Goal: Use online tool/utility: Use online tool/utility

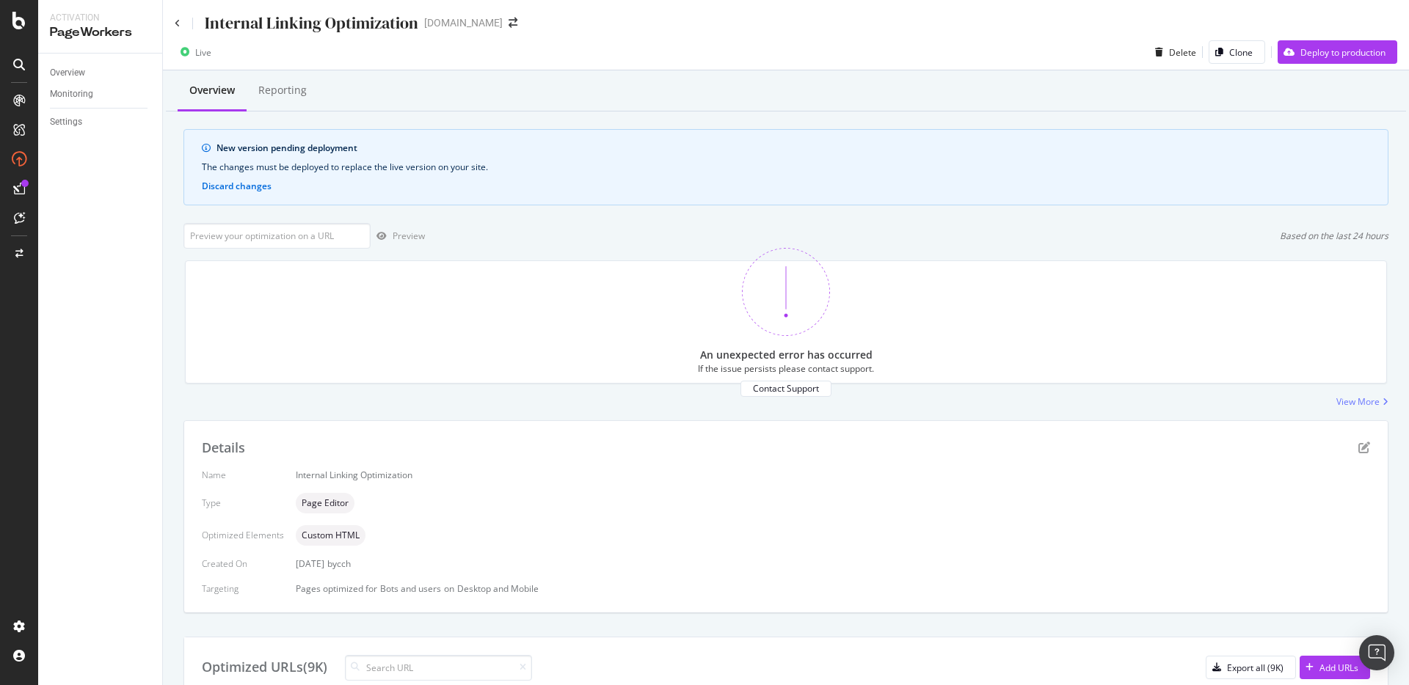
scroll to position [500, 0]
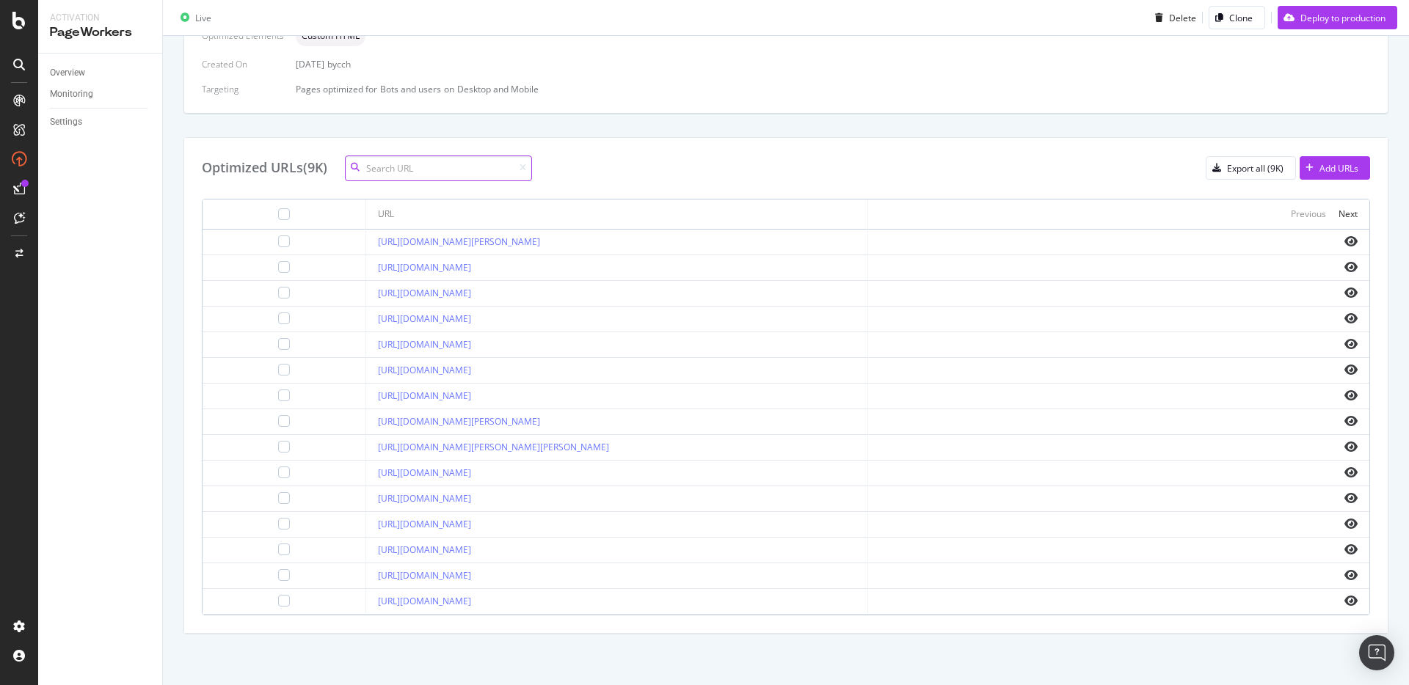
click at [413, 169] on input at bounding box center [438, 169] width 187 height 26
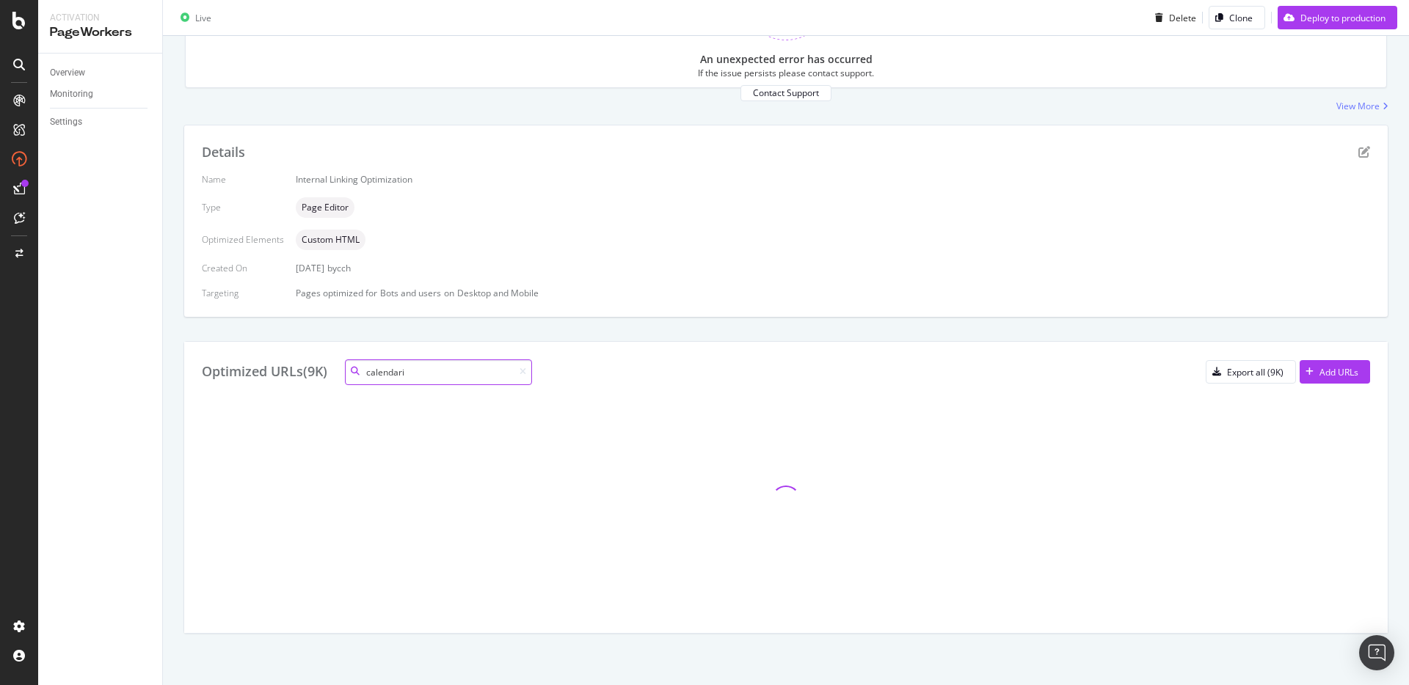
scroll to position [140, 0]
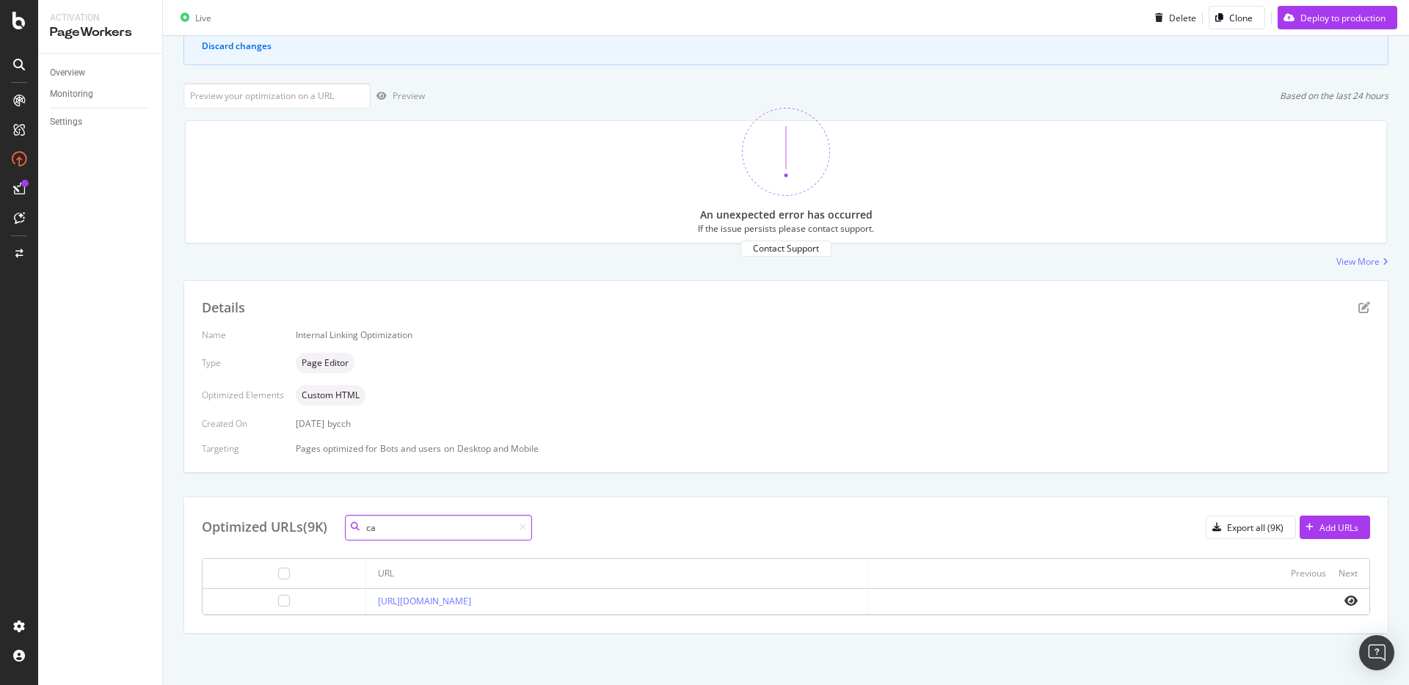
type input "c"
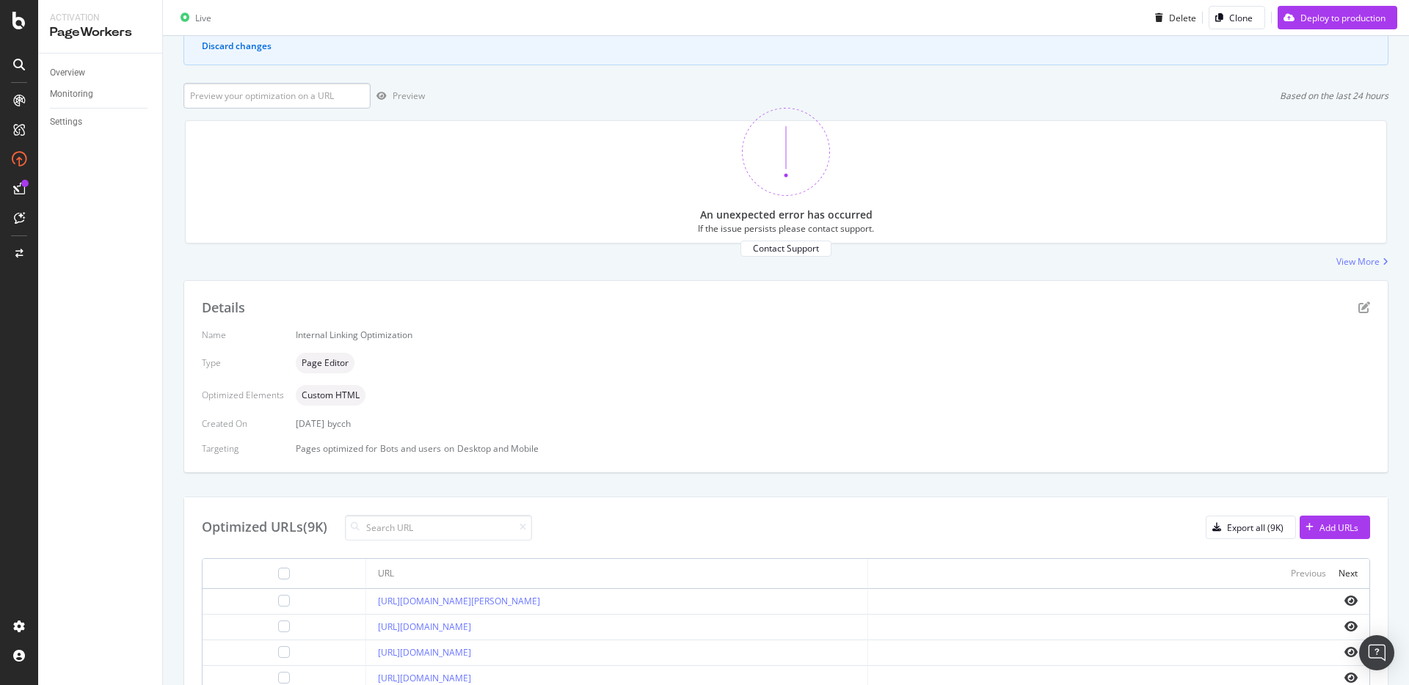
scroll to position [0, 0]
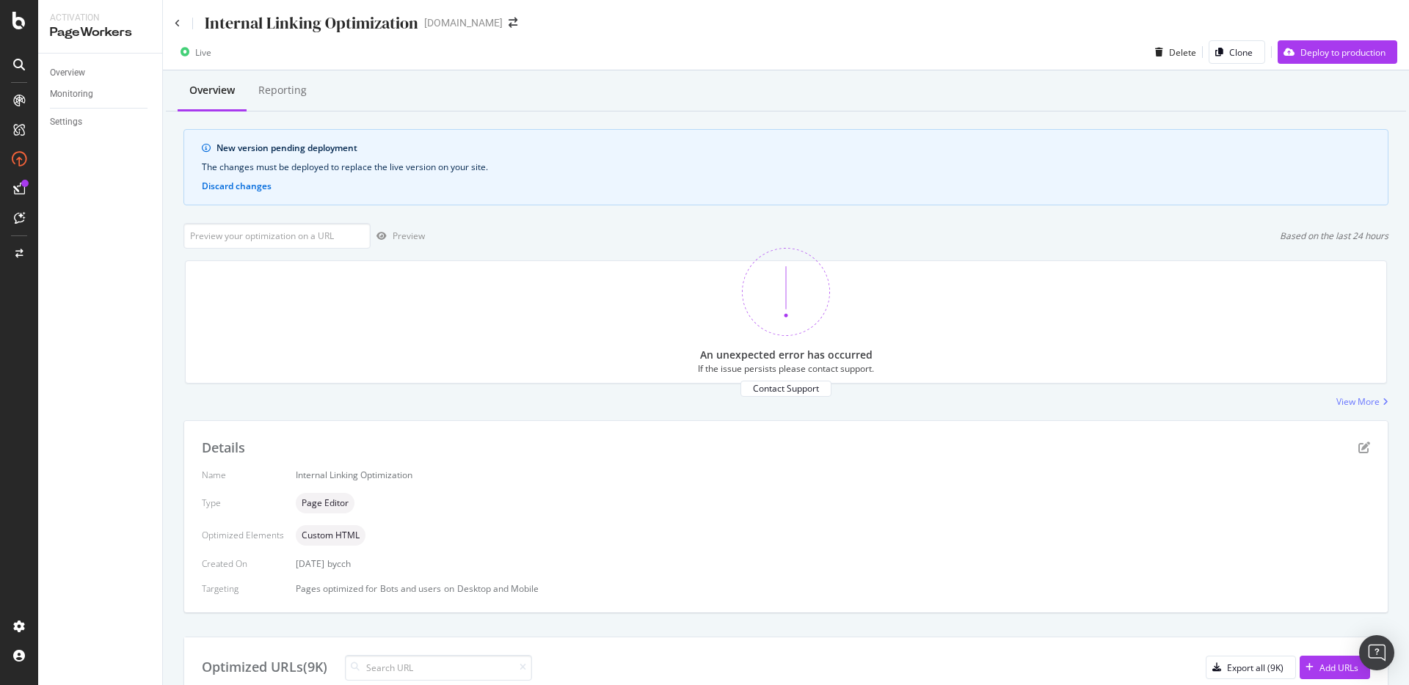
click at [184, 21] on div "Internal Linking Optimization" at bounding box center [297, 23] width 244 height 23
click at [178, 22] on icon at bounding box center [178, 23] width 6 height 9
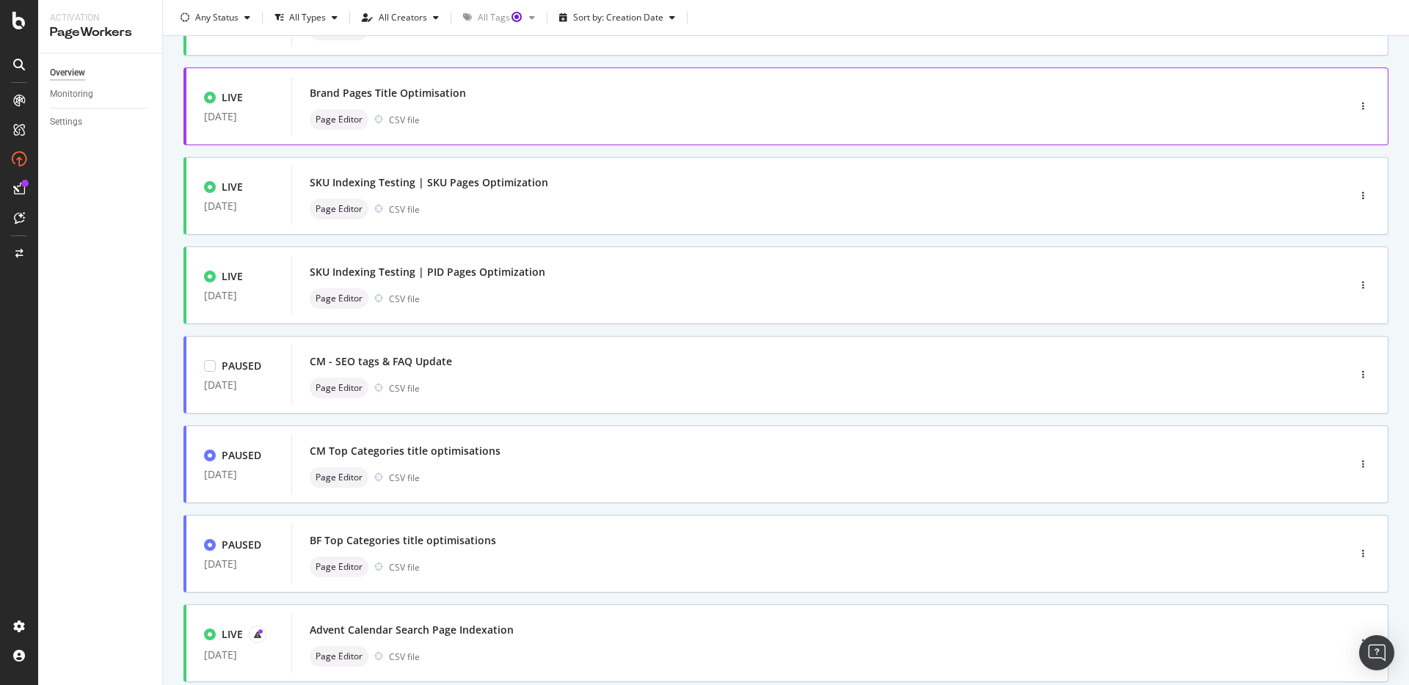
scroll to position [426, 0]
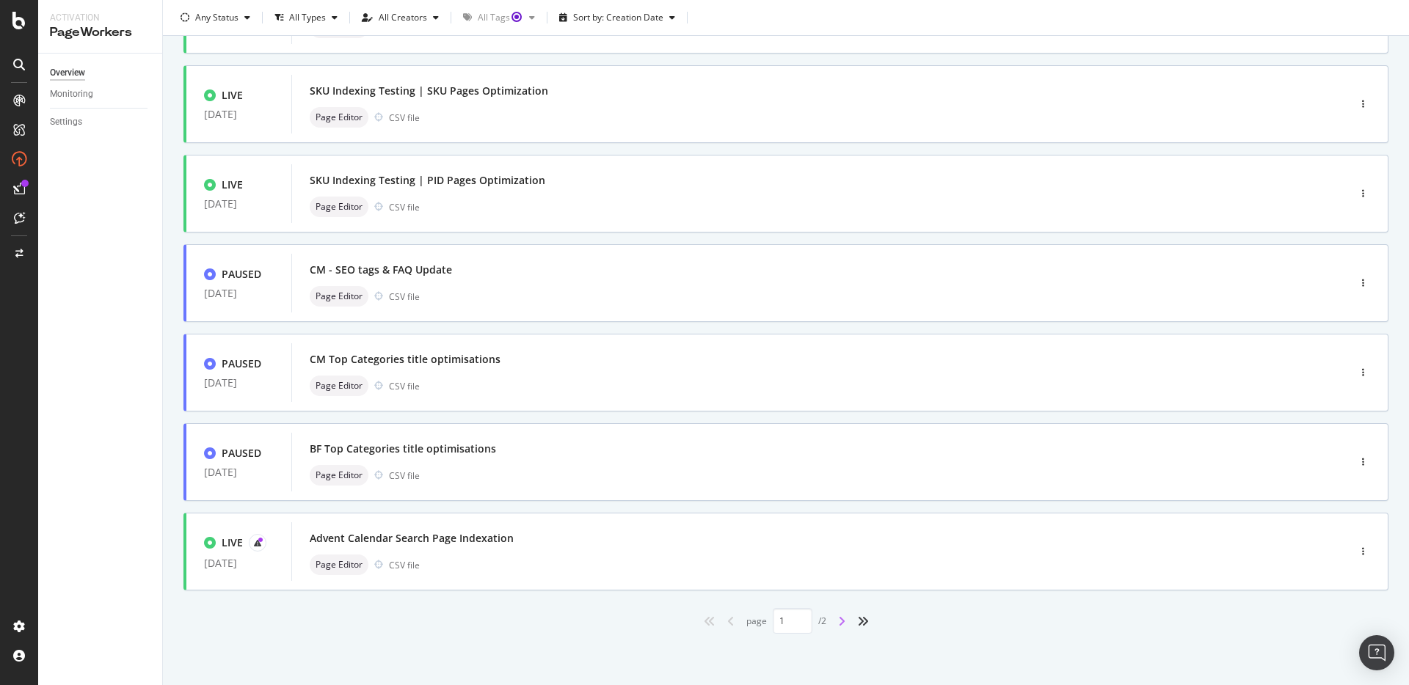
click at [841, 621] on icon "angle-right" at bounding box center [841, 622] width 7 height 12
type input "2"
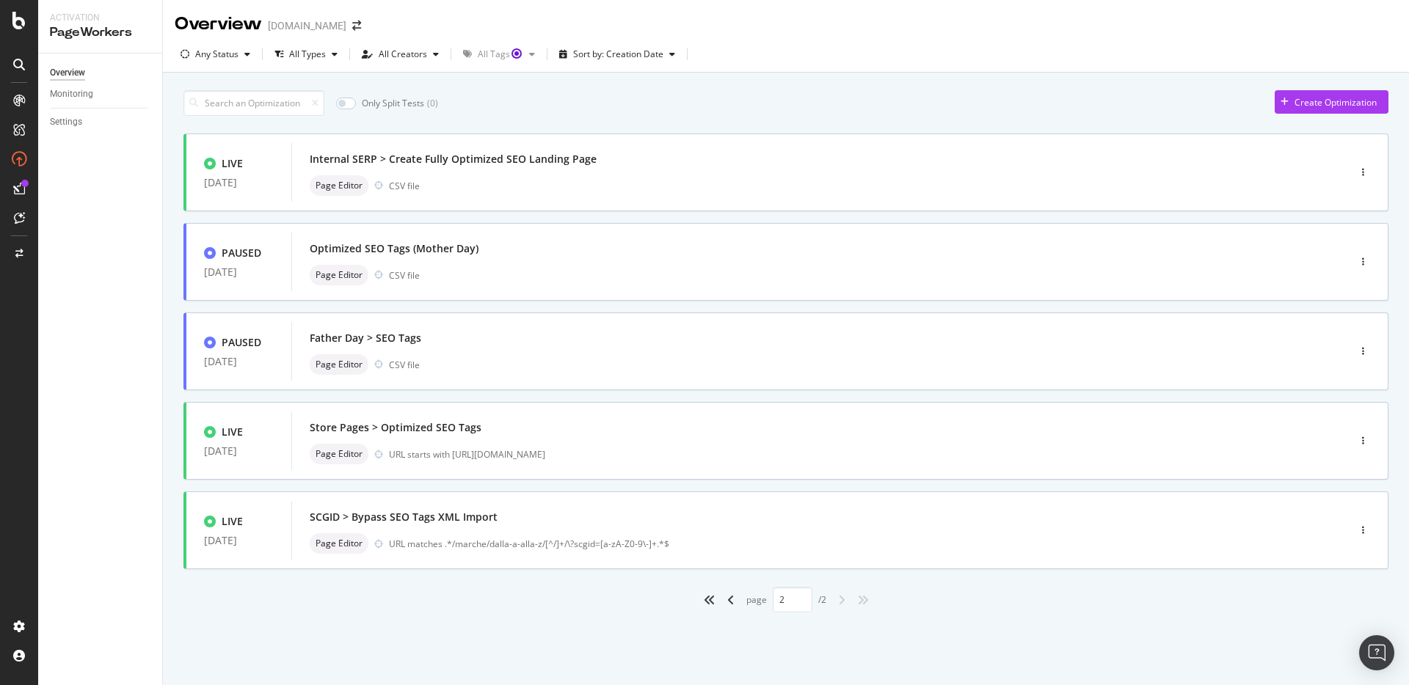
scroll to position [0, 0]
click at [527, 160] on div "Internal SERP > Create Fully Optimized SEO Landing Page" at bounding box center [453, 159] width 287 height 15
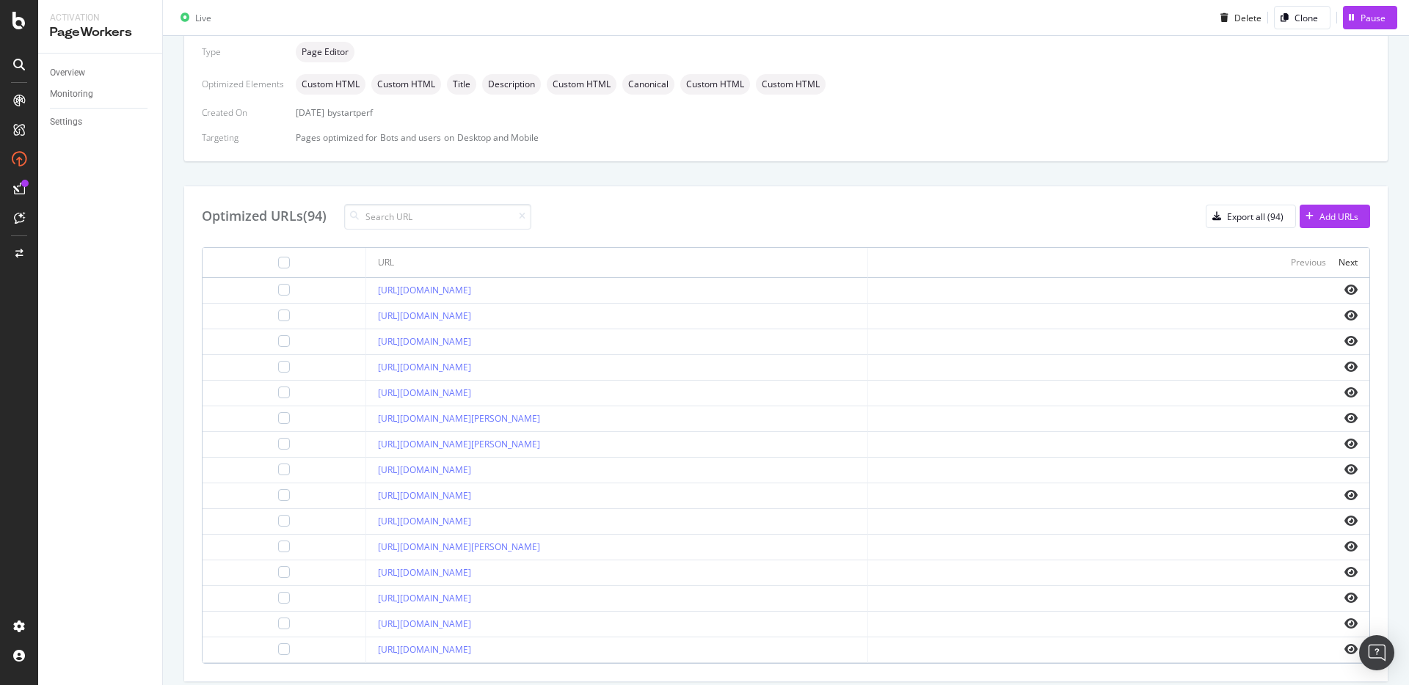
scroll to position [406, 0]
